Goal: Find contact information: Find contact information

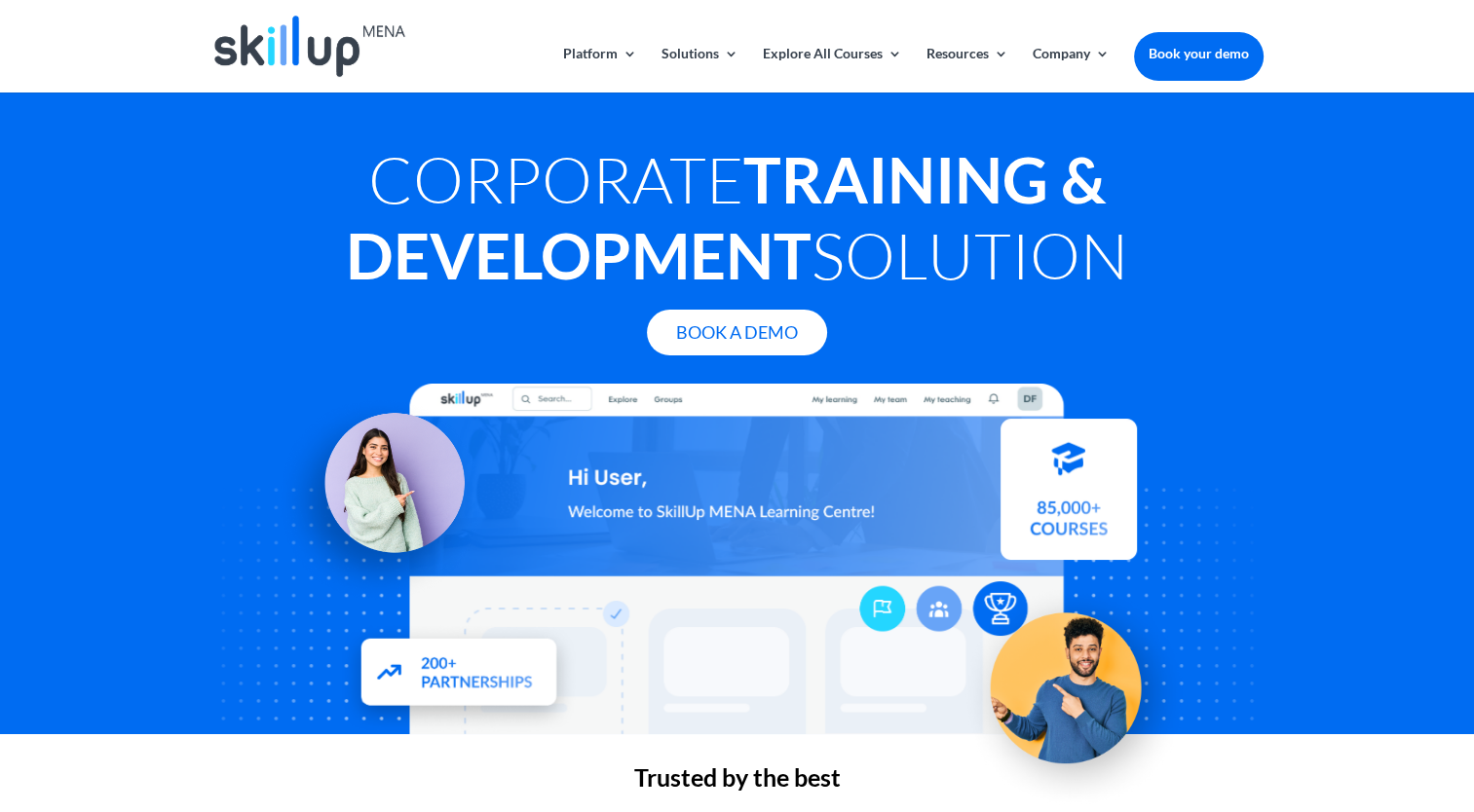
click at [34, 306] on div "Corporate Training & Development Solution Book A Demo" at bounding box center [737, 414] width 1474 height 642
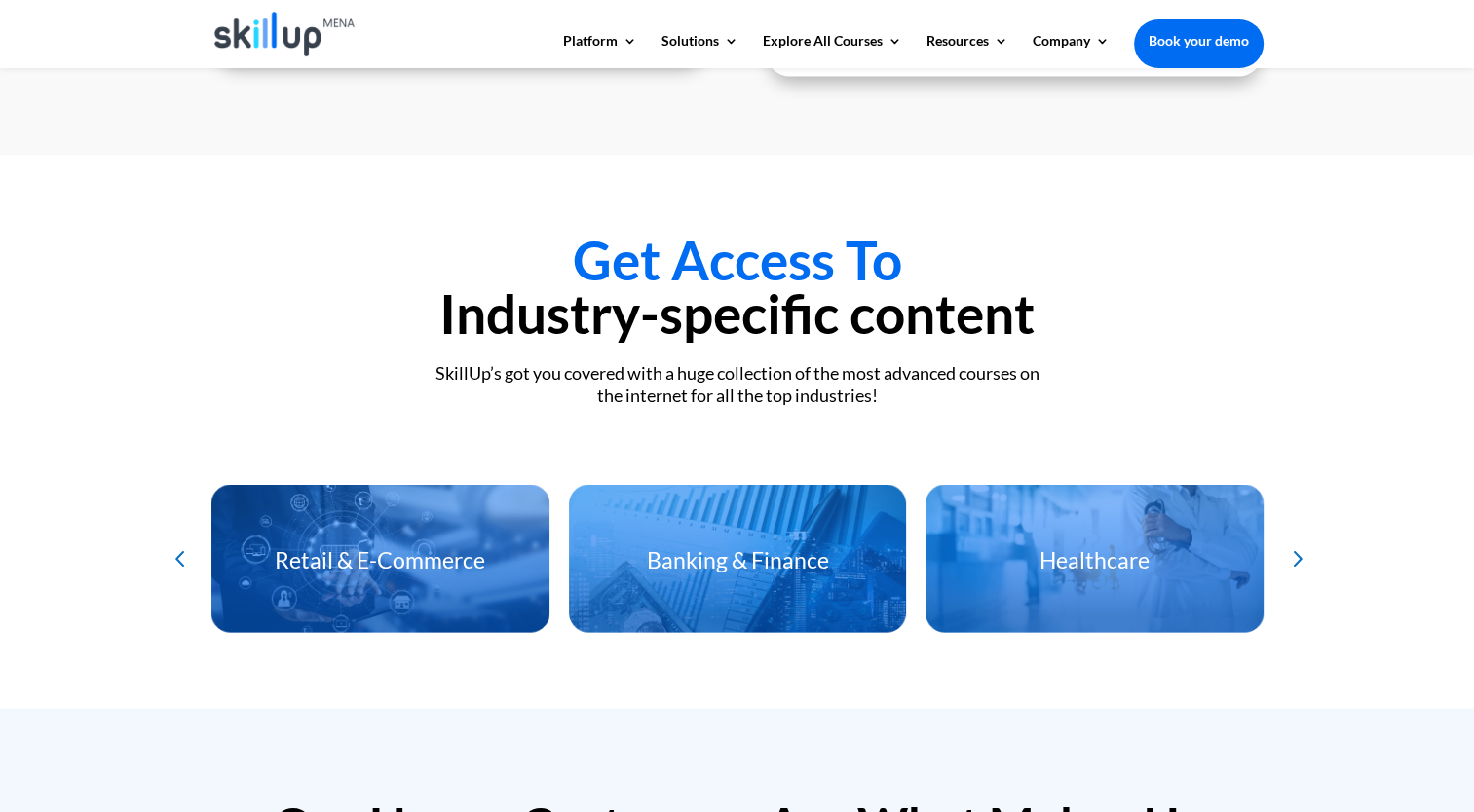
scroll to position [3961, 0]
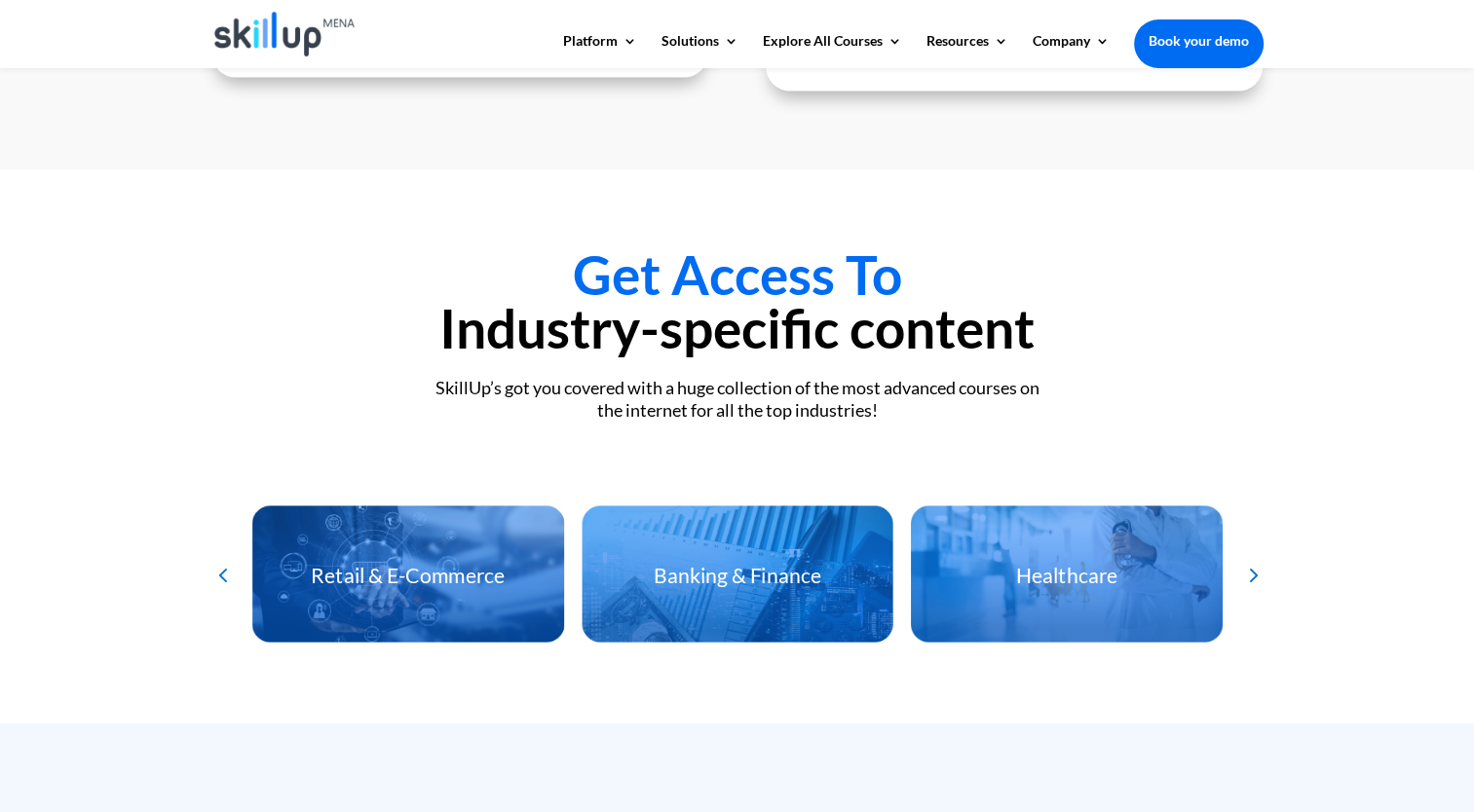
click at [1079, 112] on link "About Us" at bounding box center [1150, 109] width 195 height 39
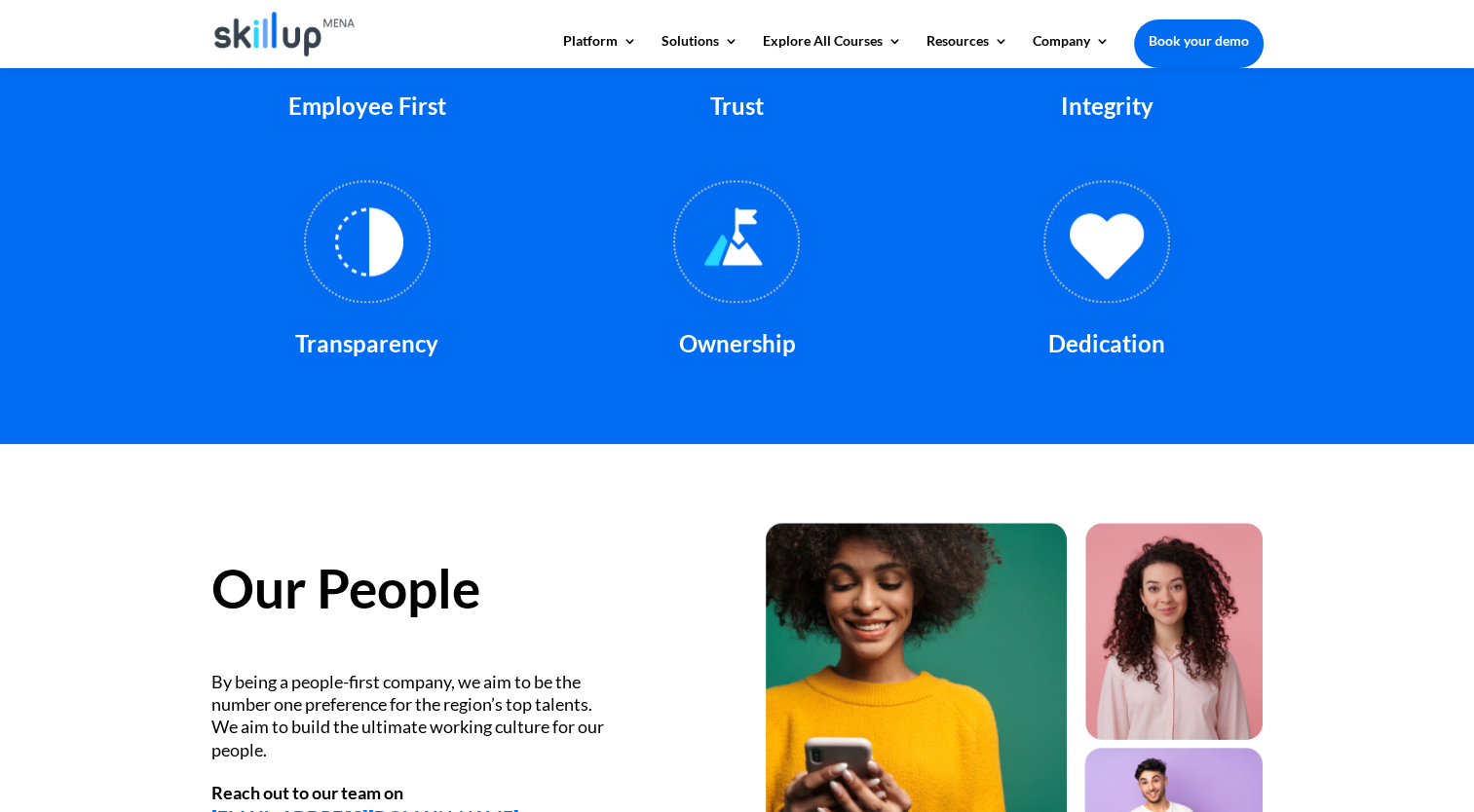
scroll to position [2606, 0]
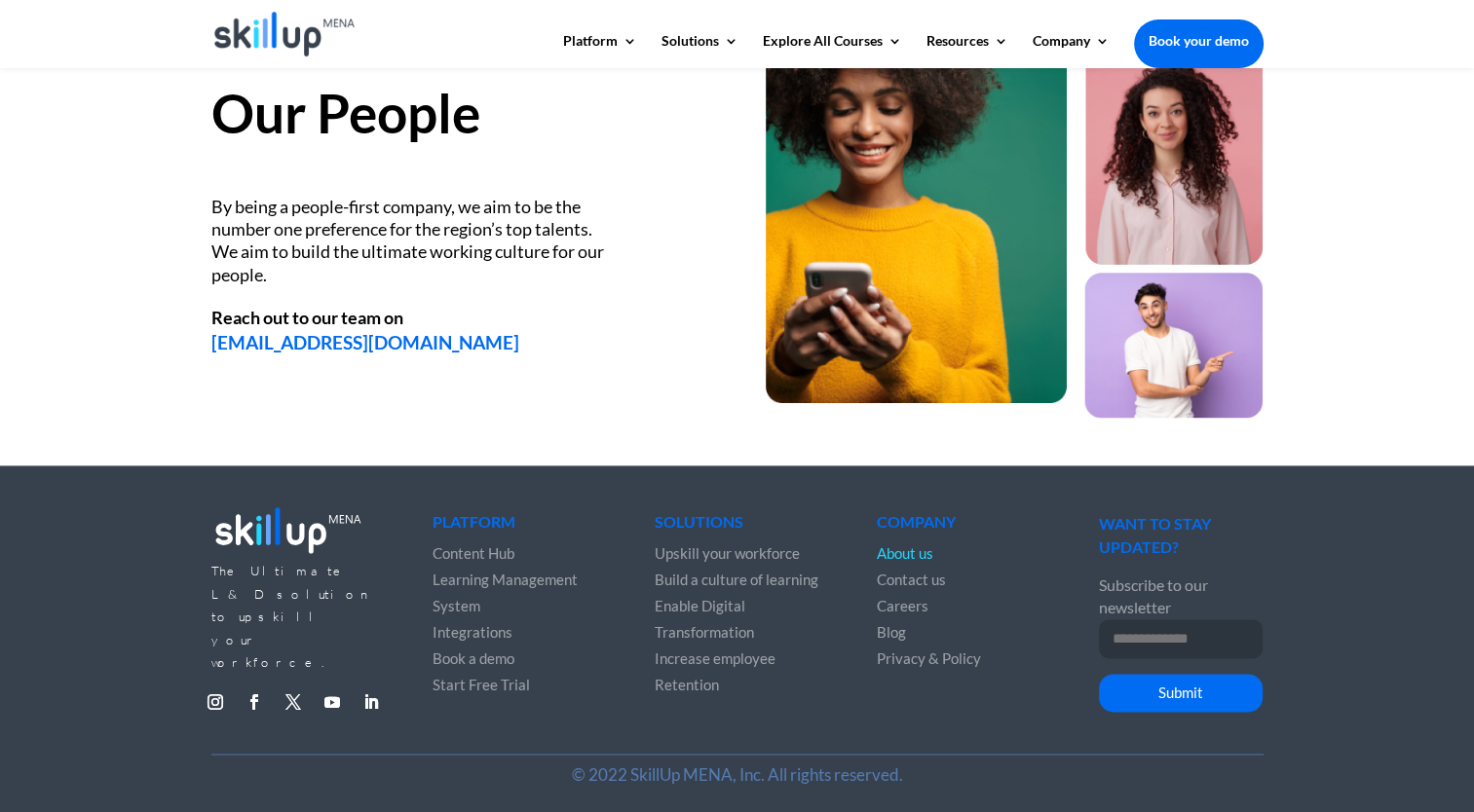
click at [908, 580] on span "Contact us" at bounding box center [911, 580] width 69 height 18
